Goal: Task Accomplishment & Management: Complete application form

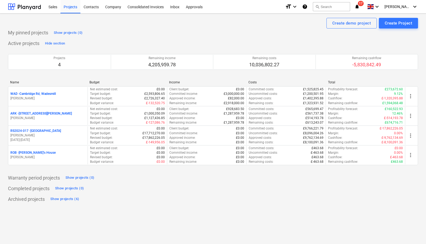
click at [52, 7] on div "Sales" at bounding box center [52, 7] width 15 height 14
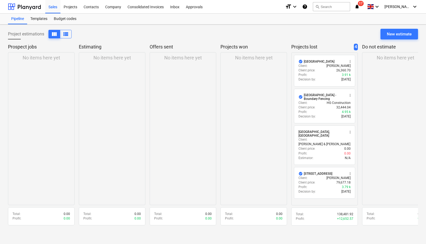
click at [67, 10] on div "Projects" at bounding box center [70, 7] width 20 height 14
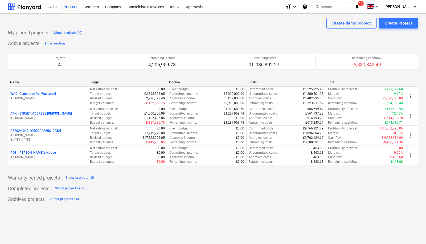
click at [41, 113] on p "ARK - 2 Galley [PERSON_NAME]" at bounding box center [40, 113] width 61 height 5
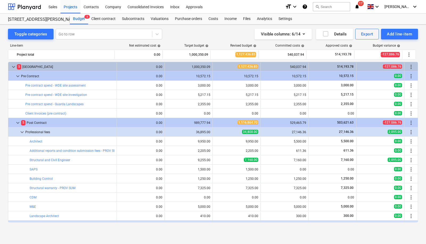
click at [190, 20] on div "Purchase orders" at bounding box center [189, 19] width 34 height 11
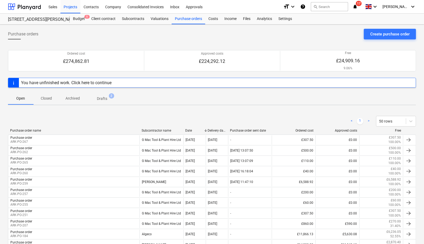
click at [388, 36] on div "Create purchase order" at bounding box center [389, 34] width 39 height 7
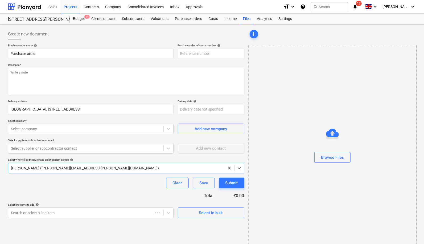
type textarea "x"
type input "ARK-PO-268"
click at [138, 70] on textarea at bounding box center [126, 81] width 236 height 27
type textarea "x"
type textarea "Re"
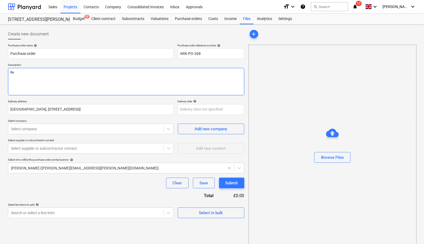
type textarea "x"
type textarea "Reg"
type textarea "x"
type textarea "Rege"
type textarea "x"
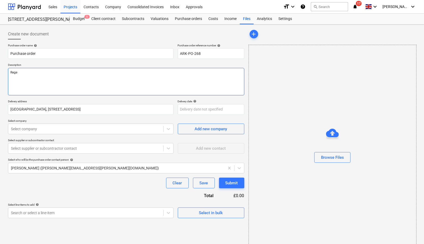
type textarea "[PERSON_NAME]"
type textarea "x"
type textarea "Regect"
type textarea "x"
type textarea "Regect"
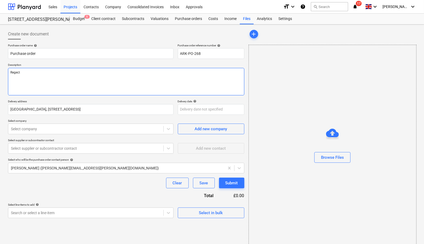
type textarea "x"
type textarea "Regect S"
type textarea "x"
type textarea "Regect"
type textarea "x"
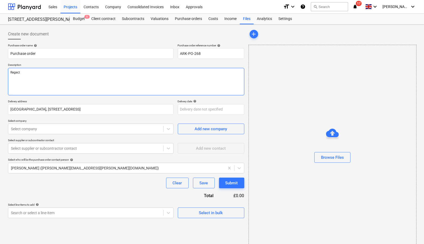
type textarea "Regect"
type textarea "x"
type textarea "[PERSON_NAME]"
type textarea "x"
type textarea "Rege"
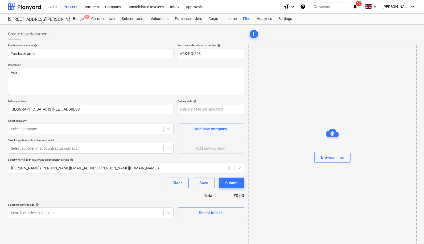
type textarea "x"
type textarea "[PERSON_NAME]"
type textarea "x"
type textarea "Regect"
type textarea "x"
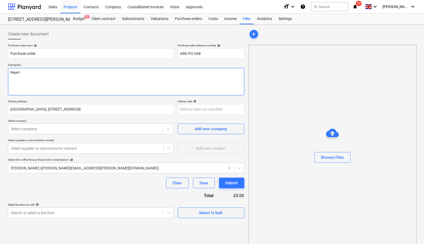
type textarea "Regect"
type textarea "x"
type textarea "Regect S"
type textarea "x"
type textarea "Regect San"
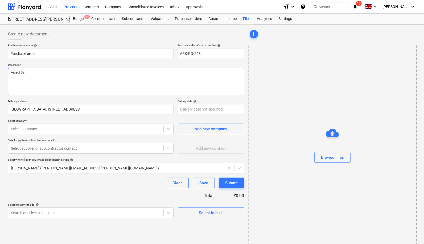
type textarea "x"
type textarea "Regect Sand"
type textarea "x"
type textarea "Regect Sand"
click at [88, 128] on div at bounding box center [86, 128] width 150 height 5
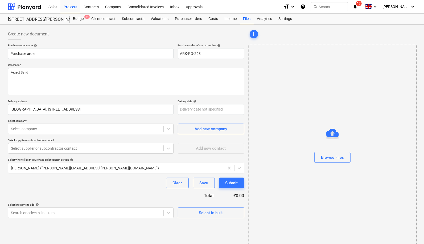
type textarea "x"
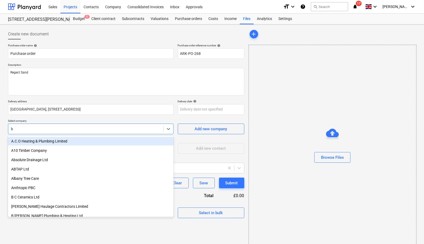
type input "bp"
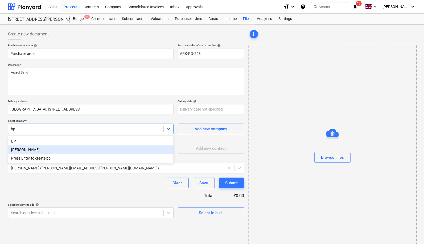
click at [52, 150] on div "[PERSON_NAME]" at bounding box center [91, 149] width 166 height 9
type textarea "x"
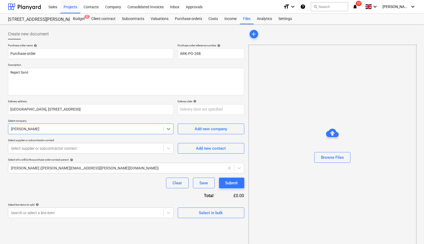
click at [64, 150] on div at bounding box center [86, 148] width 150 height 5
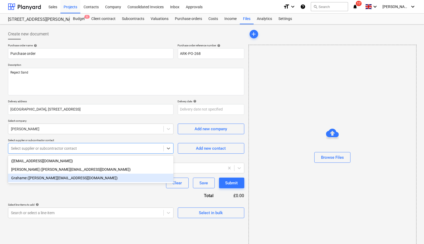
click at [57, 177] on div "Grahame ([PERSON_NAME][EMAIL_ADDRESS][DOMAIN_NAME])" at bounding box center [91, 178] width 166 height 9
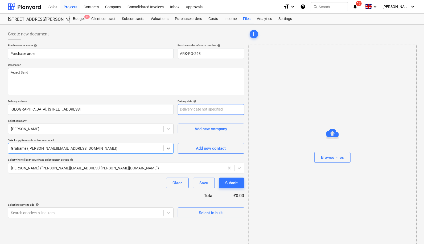
click at [217, 104] on body "Sales Projects Contacts Company Consolidated Invoices Inbox Approvals format_si…" at bounding box center [212, 122] width 424 height 244
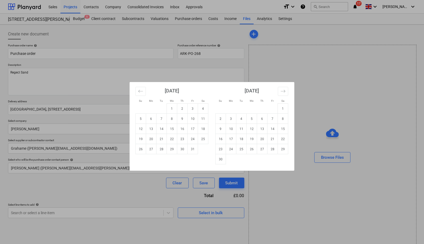
click at [153, 116] on td "6" at bounding box center [151, 119] width 10 height 10
type textarea "x"
type input "[DATE]"
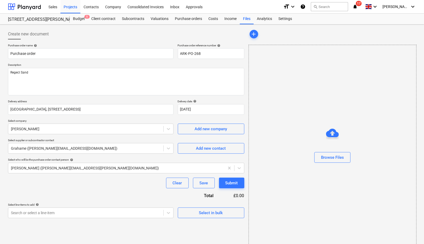
click at [108, 215] on body "Sales Projects Contacts Company Consolidated Invoices Inbox Approvals format_si…" at bounding box center [212, 122] width 424 height 244
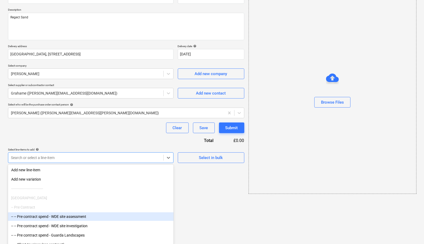
scroll to position [54, 0]
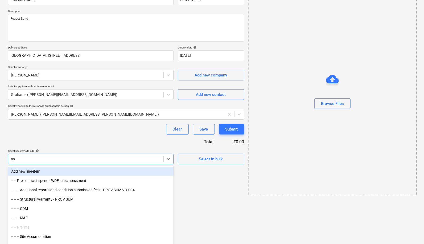
type input "main"
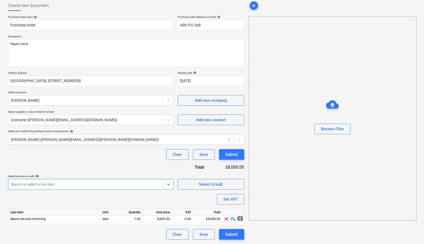
scroll to position [28, 0]
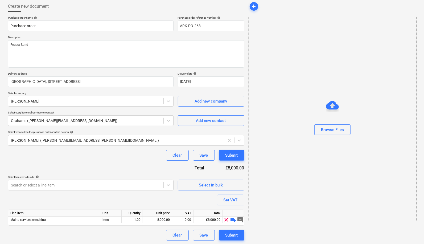
click at [235, 217] on span "playlist_add" at bounding box center [233, 219] width 6 height 6
type textarea "x"
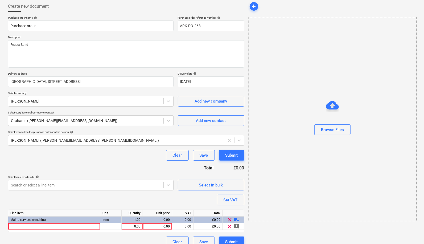
click at [61, 227] on div at bounding box center [54, 226] width 92 height 7
type input "Regect Sand"
click at [140, 225] on div "0.00" at bounding box center [132, 226] width 17 height 7
type textarea "x"
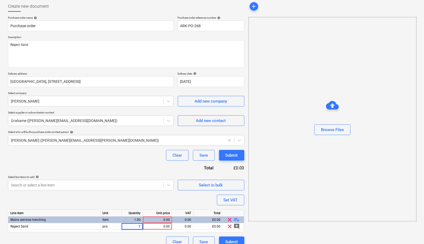
click at [140, 225] on input "1" at bounding box center [132, 226] width 21 height 6
type input "7"
type textarea "x"
type input "15"
click at [236, 218] on span "playlist_add" at bounding box center [237, 219] width 6 height 6
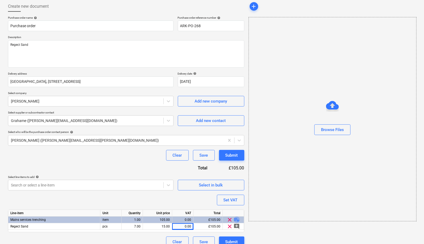
type textarea "x"
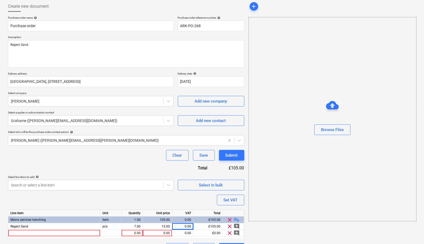
click at [70, 233] on div at bounding box center [54, 233] width 92 height 7
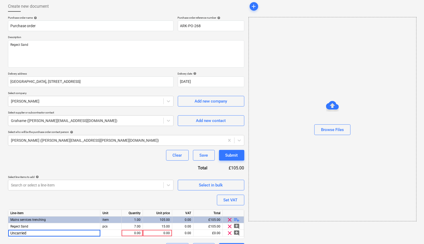
type input "Uncarried"
click at [129, 233] on div "0.00" at bounding box center [132, 233] width 17 height 7
type textarea "x"
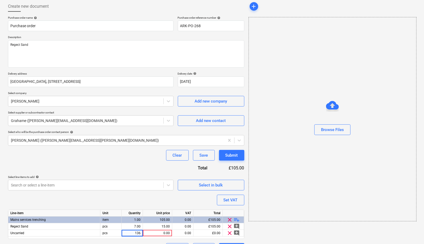
type input "13"
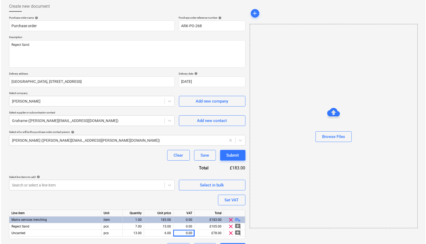
scroll to position [41, 0]
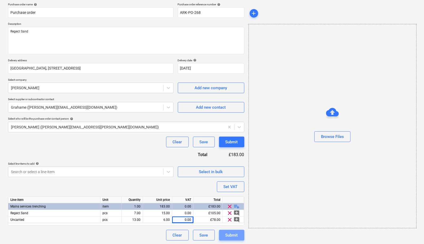
click at [232, 234] on div "Submit" at bounding box center [231, 235] width 13 height 7
type textarea "x"
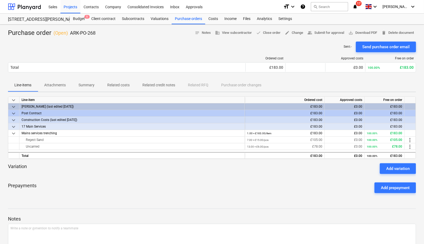
click at [357, 31] on span "save_alt Download PDF" at bounding box center [362, 33] width 29 height 6
